Goal: Information Seeking & Learning: Learn about a topic

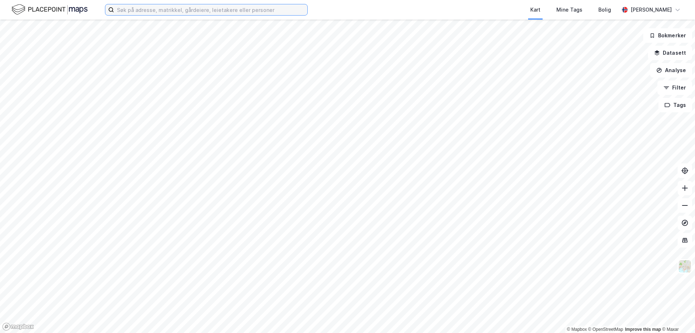
click at [132, 9] on input at bounding box center [210, 9] width 193 height 11
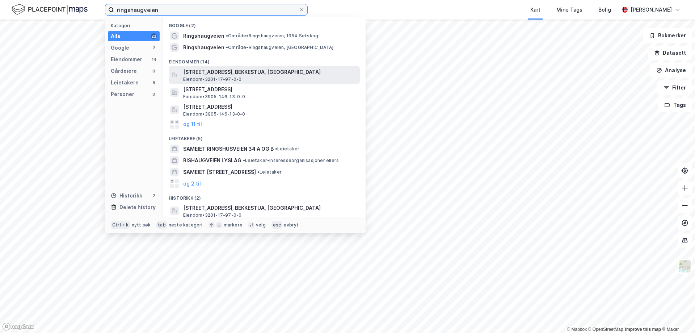
type input "ringshaugveien"
click at [243, 72] on span "[STREET_ADDRESS], BEKKESTUA, [GEOGRAPHIC_DATA]" at bounding box center [270, 72] width 174 height 9
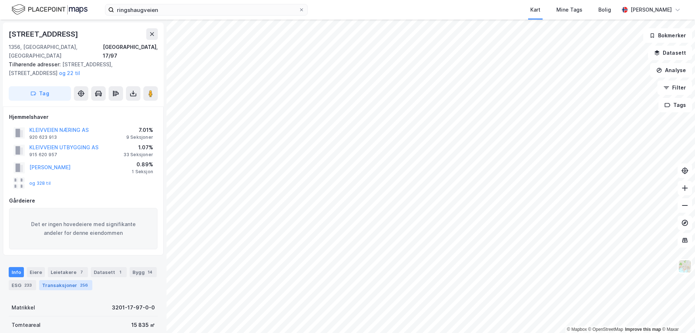
click at [65, 280] on div "Transaksjoner 256" at bounding box center [65, 285] width 53 height 10
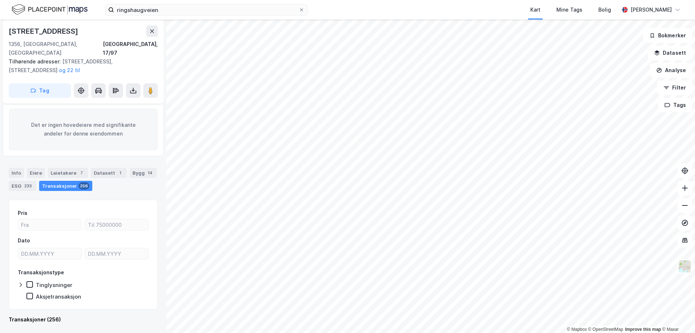
scroll to position [96, 0]
